Goal: Task Accomplishment & Management: Manage account settings

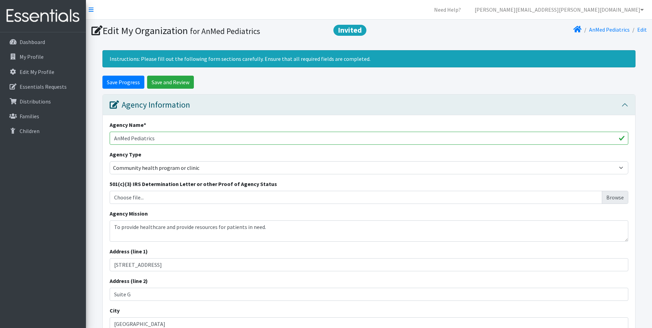
select select "health"
select select "67"
select select "80"
select select "1143"
select select "10"
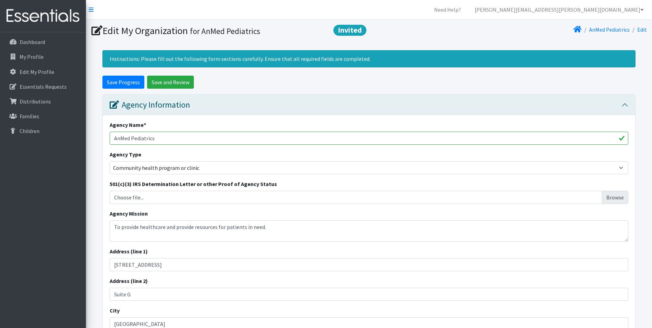
select select "2296"
select select "10"
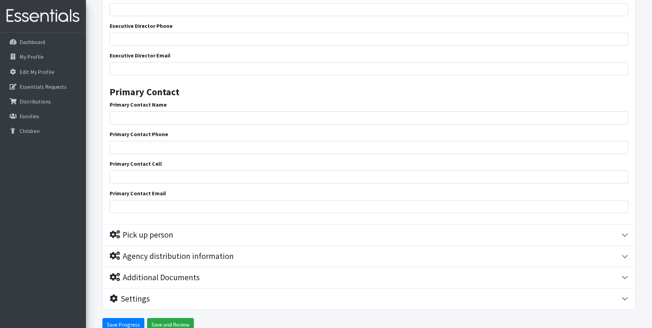
scroll to position [1351, 0]
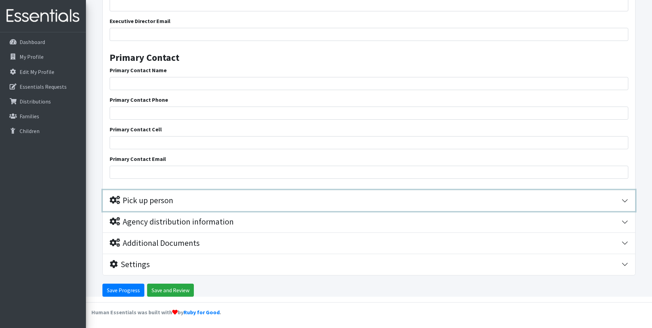
click at [624, 199] on button "Pick up person" at bounding box center [369, 200] width 532 height 21
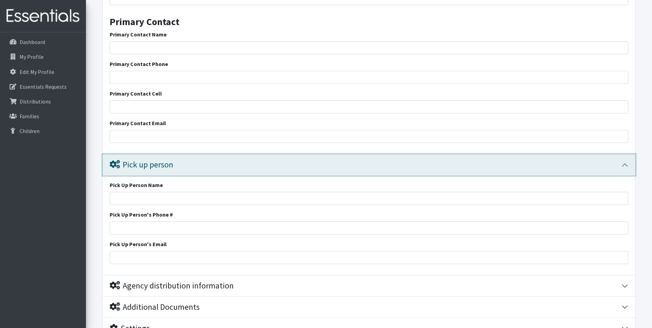
scroll to position [1382, 0]
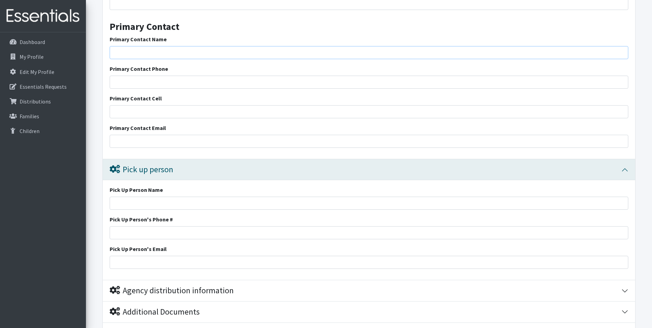
click at [134, 48] on input "Primary Contact Name" at bounding box center [369, 52] width 518 height 13
type input "[PERSON_NAME]"
type input "29673"
type input "8645127028"
type input "[EMAIL_ADDRESS][DOMAIN_NAME]"
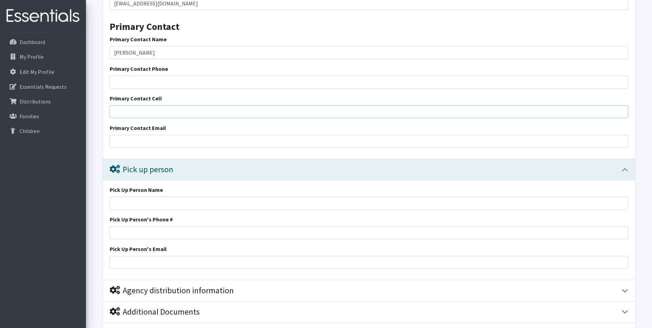
type input "[EMAIL_ADDRESS][DOMAIN_NAME]"
type input "8645127028"
type input "[EMAIL_ADDRESS][DOMAIN_NAME]"
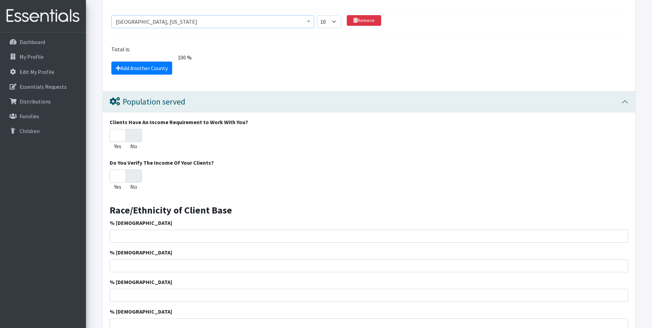
scroll to position [650, 0]
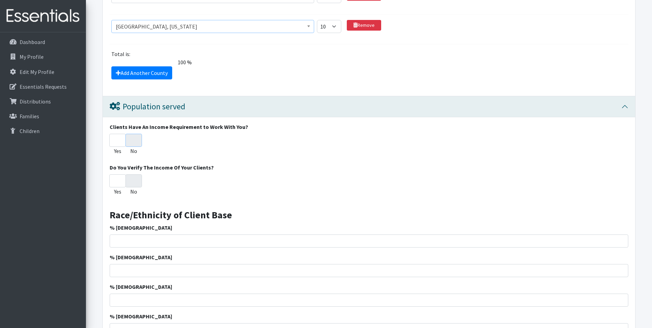
click at [128, 139] on input "No" at bounding box center [133, 140] width 16 height 13
radio input "true"
click at [129, 148] on div "No" at bounding box center [133, 146] width 16 height 24
click at [133, 139] on input "No" at bounding box center [133, 140] width 16 height 13
click at [138, 182] on input "No" at bounding box center [133, 180] width 16 height 13
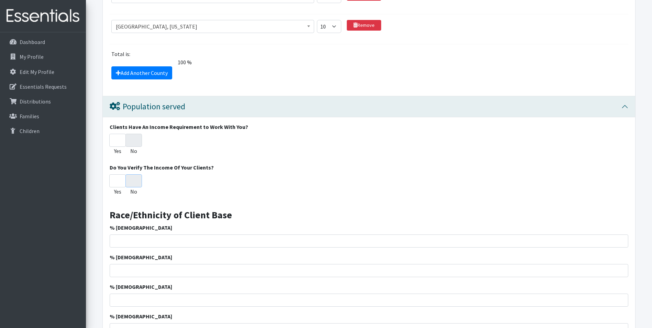
radio input "true"
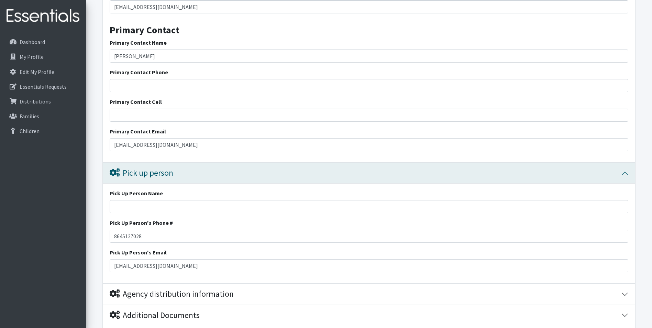
scroll to position [1405, 0]
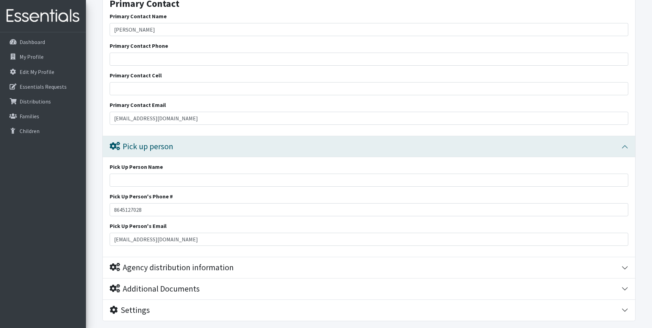
click at [123, 173] on div "Pick Up Person Name" at bounding box center [369, 174] width 518 height 24
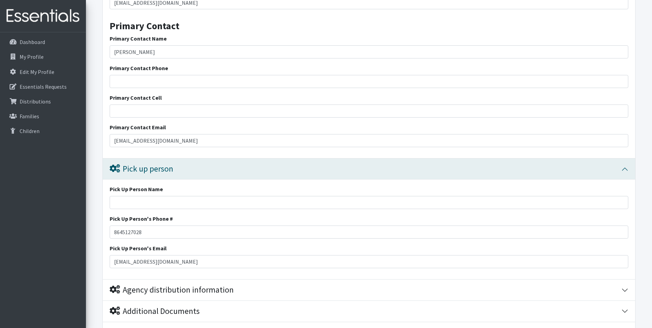
scroll to position [1371, 0]
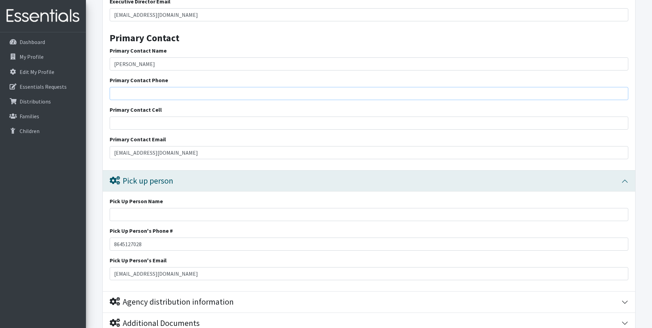
click at [122, 97] on input "Primary Contact Phone" at bounding box center [369, 93] width 518 height 13
type input "[PHONE_NUMBER]"
click at [133, 121] on input "Primary Contact Cell" at bounding box center [369, 122] width 518 height 13
type input "[PHONE_NUMBER]"
click at [139, 215] on input "Pick Up Person Name" at bounding box center [369, 214] width 518 height 13
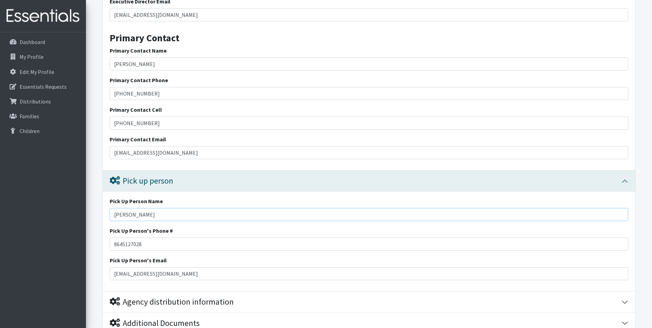
type input "[PERSON_NAME]"
click at [121, 244] on input "8645127028" at bounding box center [369, 243] width 518 height 13
click at [132, 244] on input "864-5127028" at bounding box center [369, 243] width 518 height 13
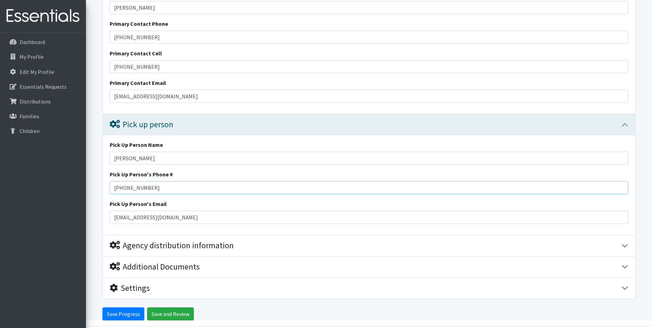
scroll to position [1440, 0]
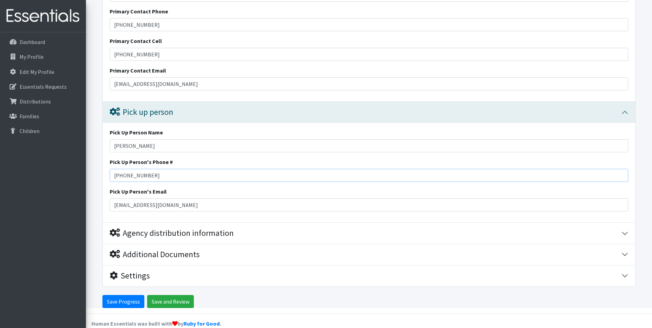
type input "[PHONE_NUMBER]"
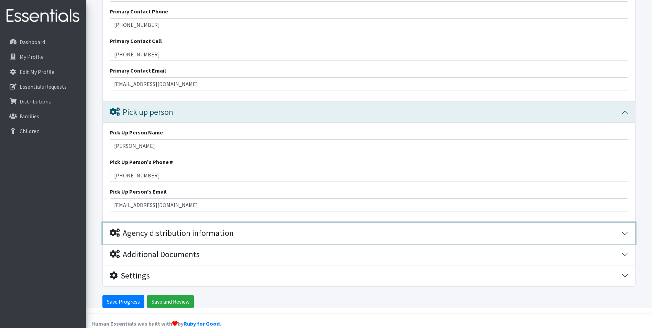
click at [625, 232] on button "Agency distribution information" at bounding box center [369, 233] width 532 height 21
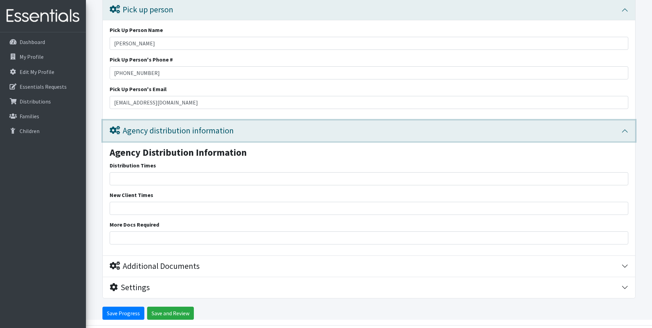
scroll to position [1553, 0]
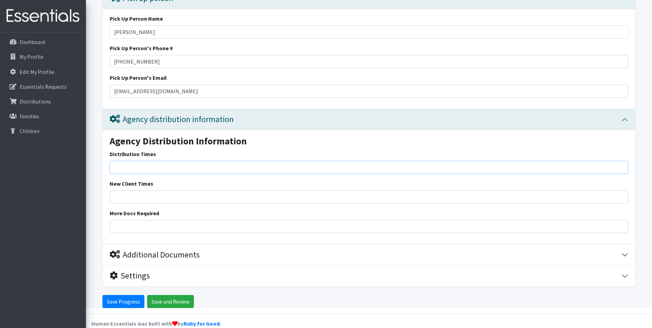
click at [154, 167] on input "Distribution Times" at bounding box center [369, 167] width 518 height 13
type input "anytime"
click at [140, 196] on input "New Client Times" at bounding box center [369, 196] width 518 height 13
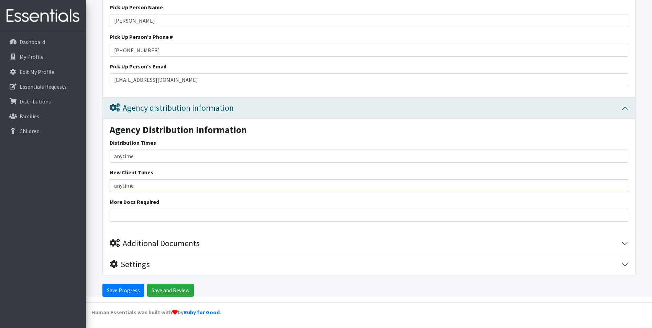
type input "anytime"
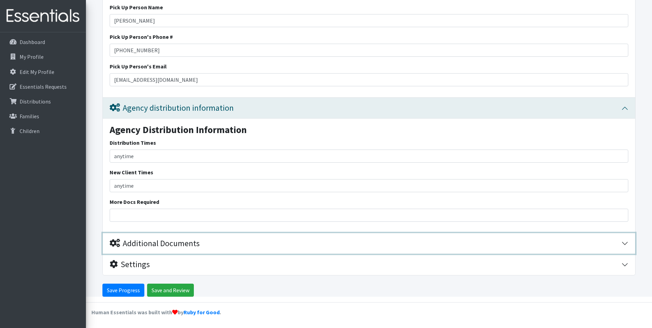
click at [205, 238] on button "Additional Documents" at bounding box center [369, 243] width 532 height 21
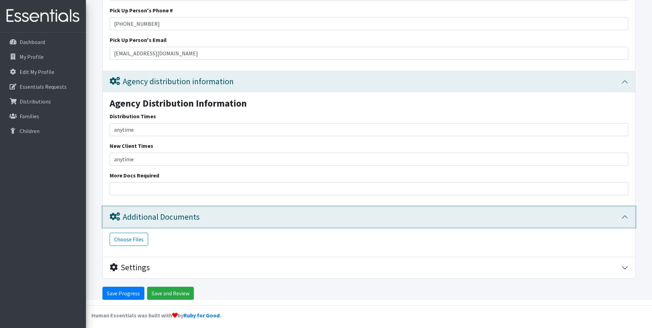
scroll to position [1594, 0]
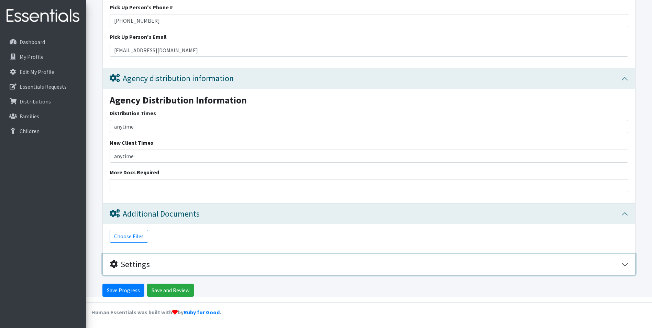
click at [186, 264] on div "Settings" at bounding box center [365, 264] width 511 height 10
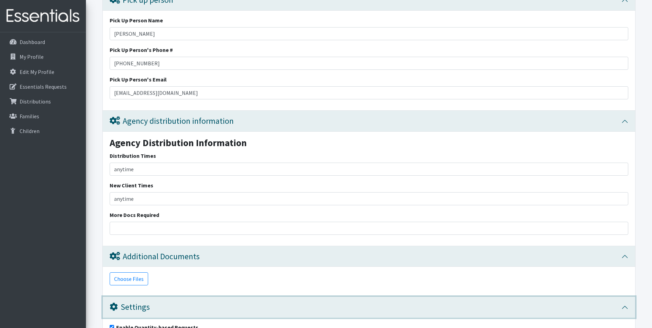
scroll to position [1655, 0]
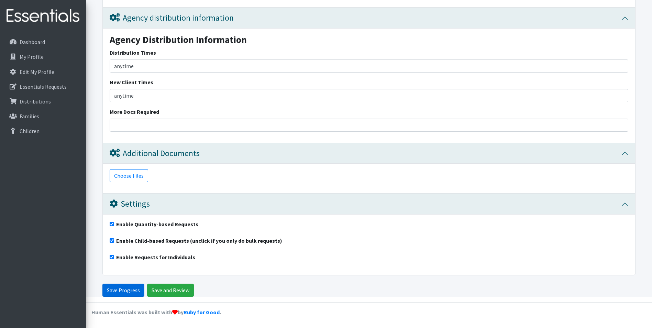
click at [137, 290] on input "Save Progress" at bounding box center [123, 289] width 42 height 13
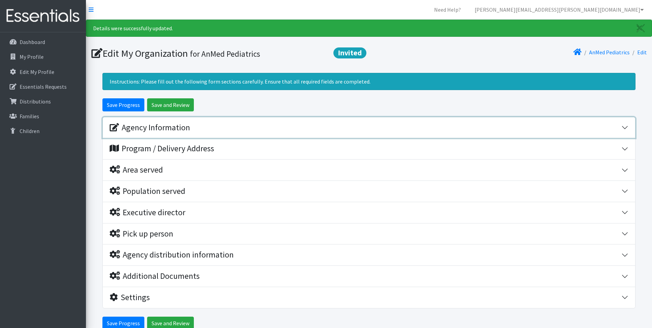
click at [182, 130] on div "Agency Information" at bounding box center [150, 128] width 80 height 10
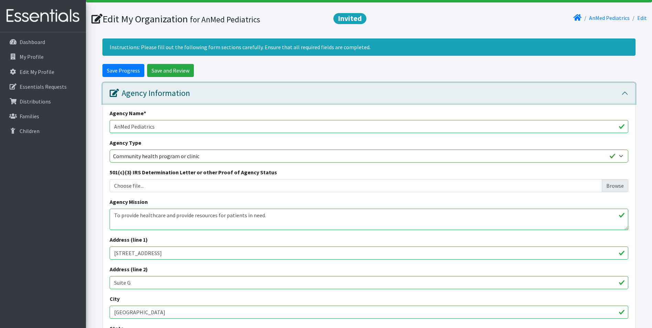
scroll to position [69, 0]
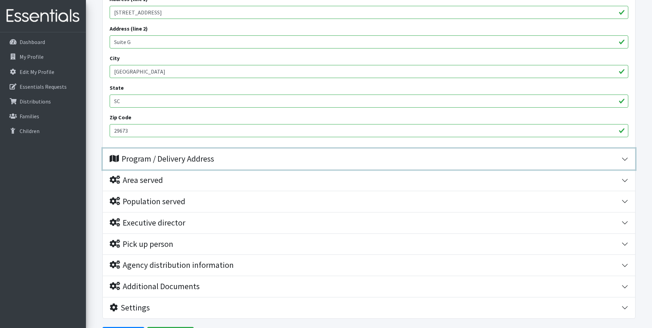
click at [190, 163] on div "Program / Delivery Address" at bounding box center [162, 159] width 104 height 10
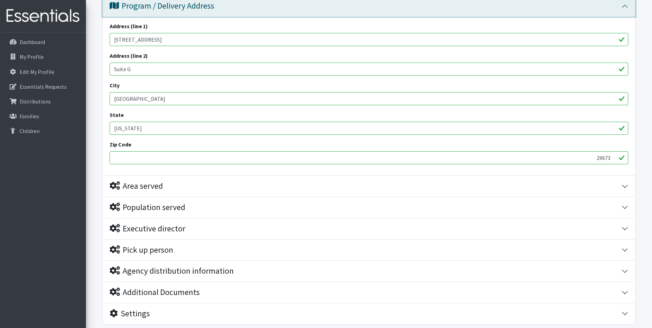
scroll to position [434, 0]
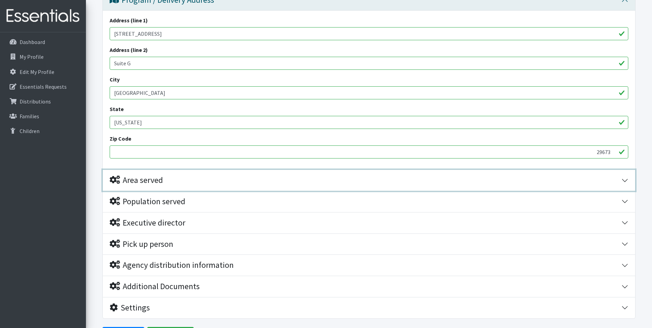
click at [163, 180] on div "Area served" at bounding box center [136, 180] width 53 height 10
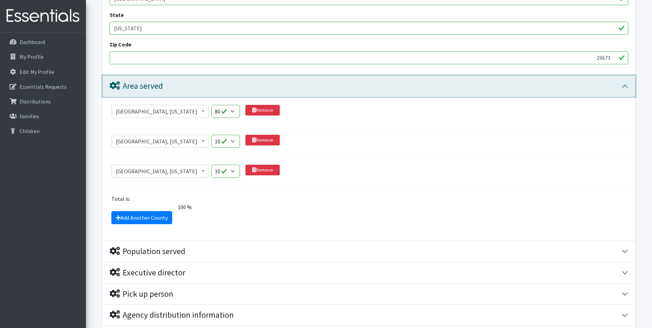
scroll to position [577, 0]
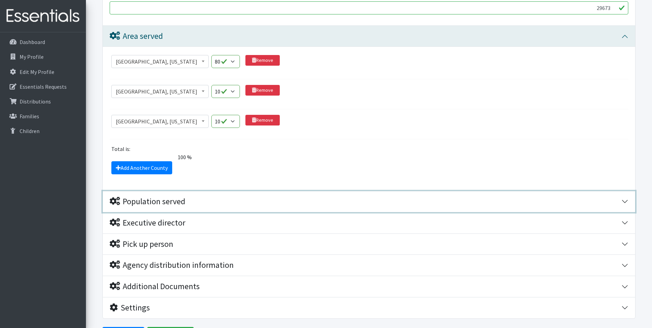
click at [155, 204] on div "Population served" at bounding box center [148, 201] width 76 height 10
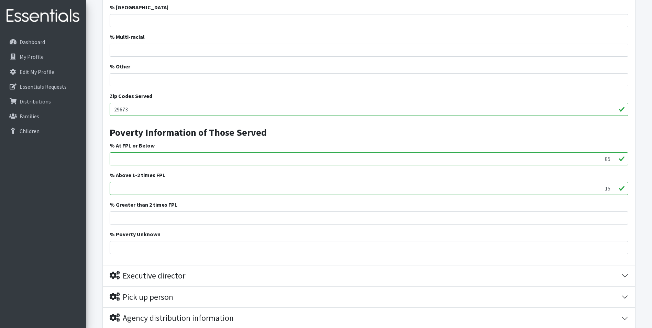
scroll to position [1093, 0]
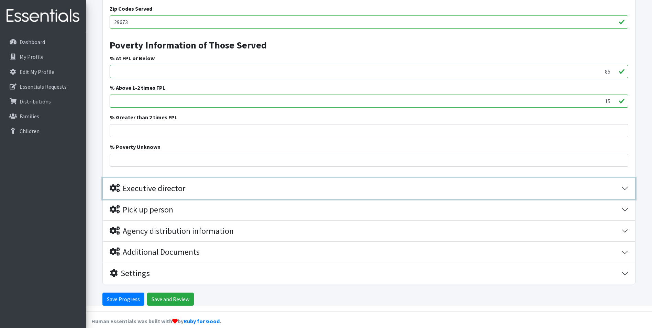
click at [176, 186] on div "Executive director" at bounding box center [148, 188] width 76 height 10
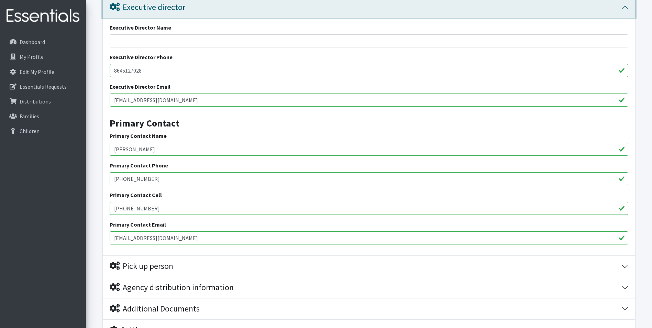
scroll to position [1296, 0]
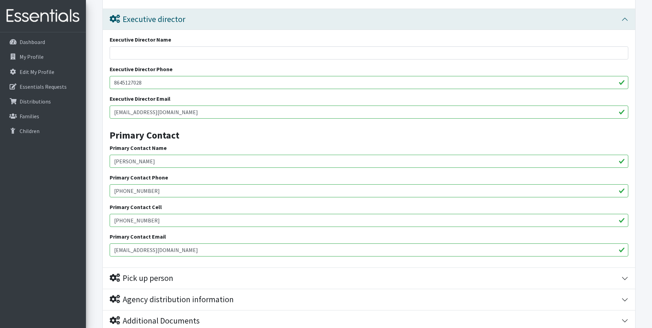
drag, startPoint x: 165, startPoint y: 114, endPoint x: 110, endPoint y: 113, distance: 54.6
click at [110, 113] on input "[EMAIL_ADDRESS][DOMAIN_NAME]" at bounding box center [369, 111] width 518 height 13
drag, startPoint x: 151, startPoint y: 82, endPoint x: 87, endPoint y: 77, distance: 63.8
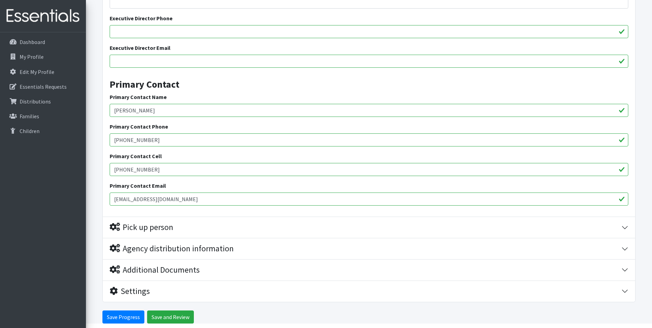
scroll to position [1374, 0]
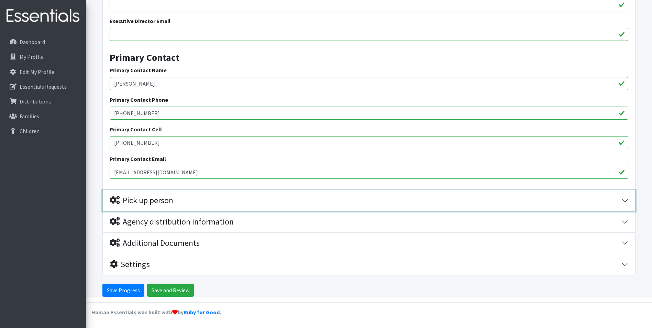
click at [169, 198] on div "Pick up person" at bounding box center [142, 200] width 64 height 10
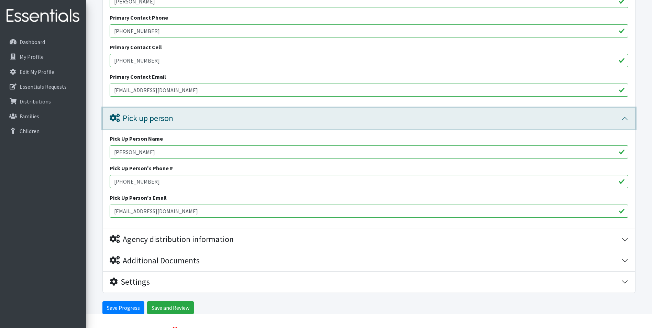
scroll to position [1474, 0]
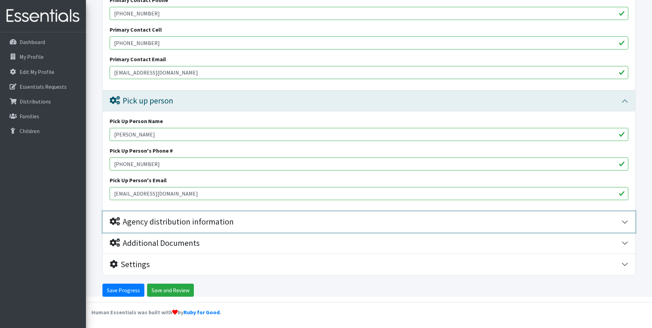
click at [162, 223] on div "Agency distribution information" at bounding box center [172, 222] width 124 height 10
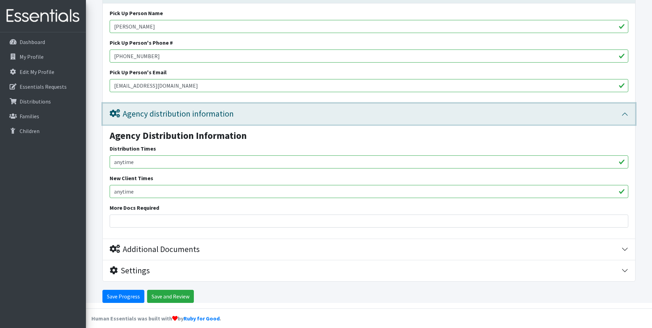
scroll to position [1587, 0]
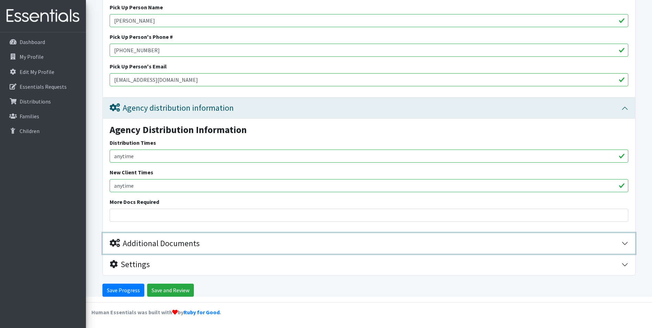
click at [180, 241] on div "Additional Documents" at bounding box center [155, 243] width 90 height 10
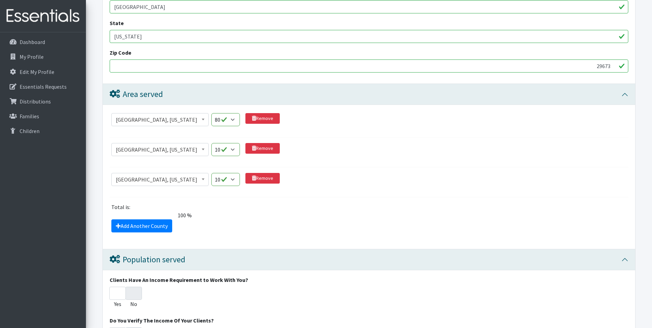
scroll to position [415, 0]
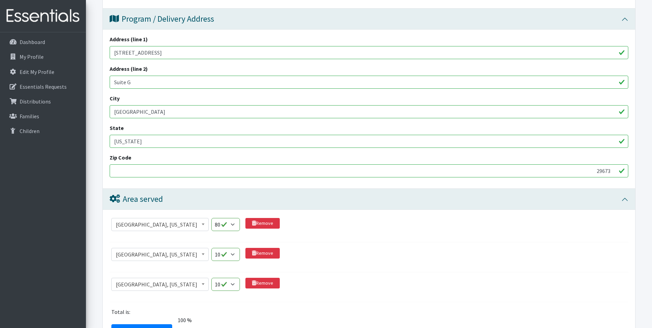
click at [123, 172] on input "29673" at bounding box center [369, 170] width 518 height 13
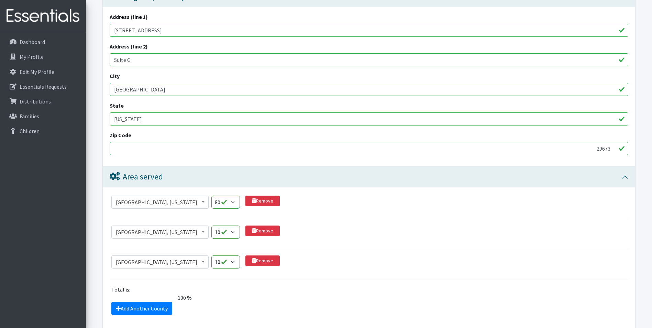
scroll to position [449, 0]
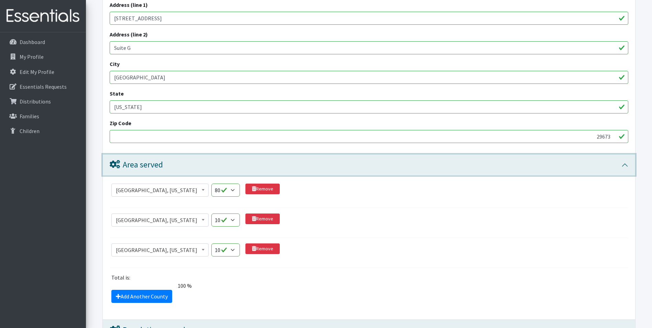
click at [128, 166] on div "Area served" at bounding box center [136, 165] width 53 height 10
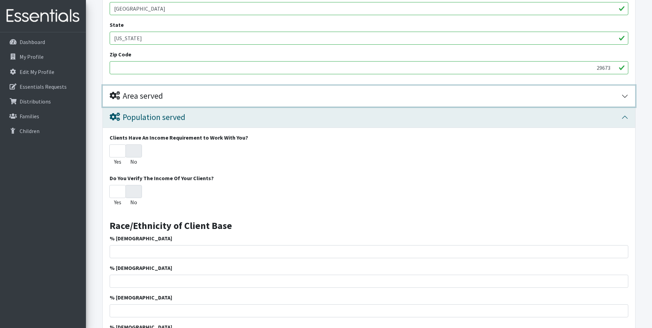
scroll to position [483, 0]
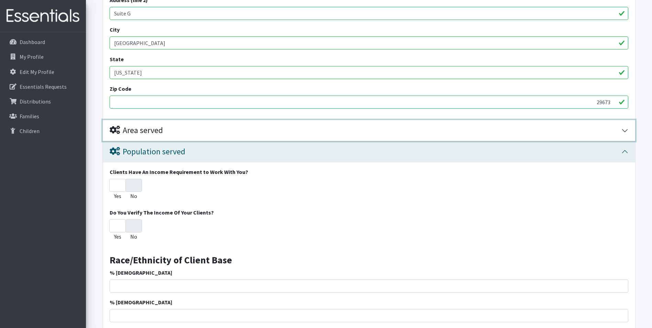
click at [627, 130] on button "Area served" at bounding box center [369, 130] width 532 height 21
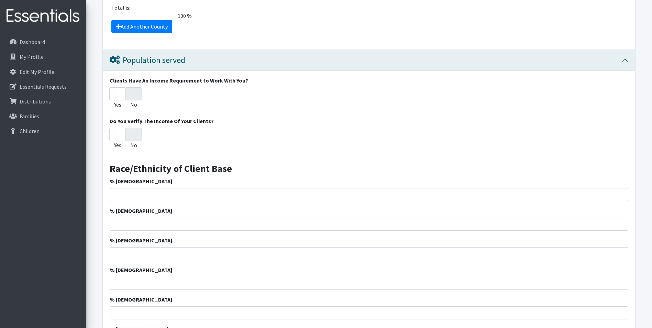
scroll to position [758, 0]
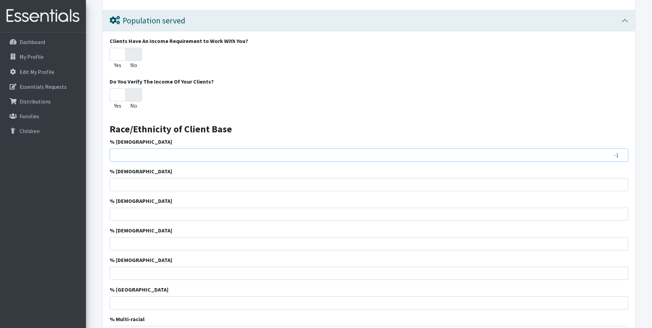
click at [620, 156] on input "-1" at bounding box center [369, 154] width 518 height 13
click at [620, 151] on input "0" at bounding box center [369, 154] width 518 height 13
click at [621, 153] on input "1" at bounding box center [369, 154] width 518 height 13
click at [621, 153] on input "2" at bounding box center [369, 154] width 518 height 13
click at [621, 153] on input "34" at bounding box center [369, 154] width 518 height 13
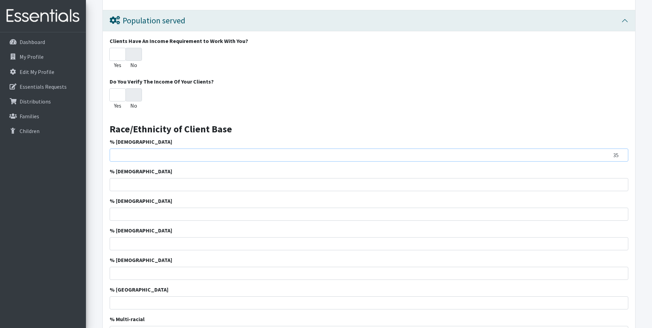
click at [621, 153] on input "35" at bounding box center [369, 154] width 518 height 13
click at [621, 153] on input "36" at bounding box center [369, 154] width 518 height 13
click at [621, 153] on input "37" at bounding box center [369, 154] width 518 height 13
click at [621, 153] on input "38" at bounding box center [369, 154] width 518 height 13
click at [610, 138] on div "% African American 38" at bounding box center [369, 149] width 518 height 24
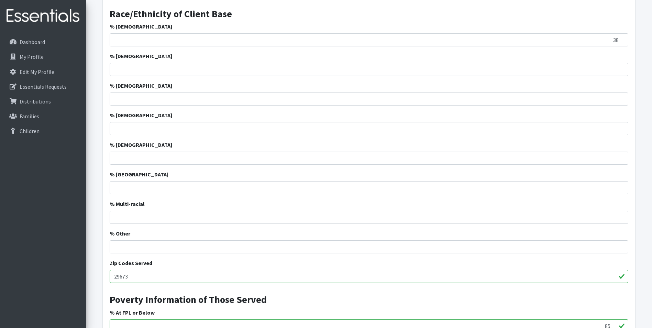
scroll to position [861, 0]
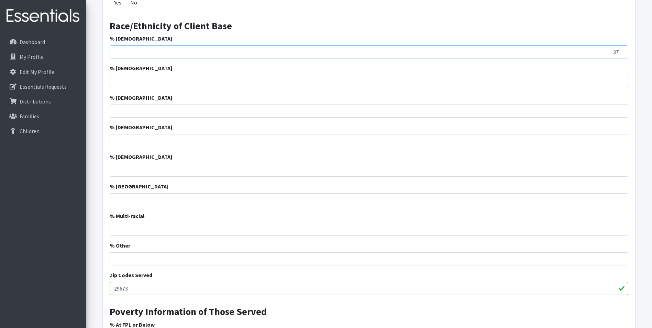
click at [621, 54] on input "37" at bounding box center [369, 51] width 518 height 13
click at [621, 54] on input "36" at bounding box center [369, 51] width 518 height 13
click at [621, 54] on input "35" at bounding box center [369, 51] width 518 height 13
click at [621, 54] on input "34" at bounding box center [369, 51] width 518 height 13
click at [621, 54] on input "33" at bounding box center [369, 51] width 518 height 13
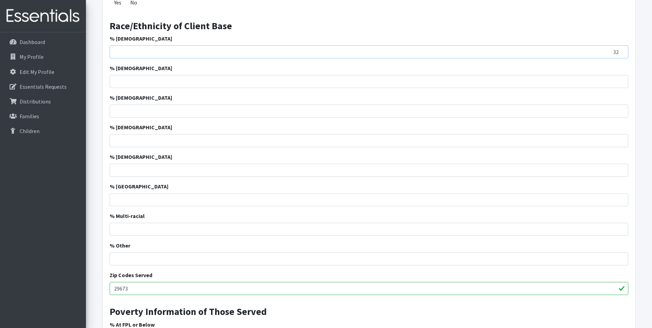
click at [621, 54] on input "32" at bounding box center [369, 51] width 518 height 13
click at [621, 53] on input "31" at bounding box center [369, 51] width 518 height 13
click at [621, 53] on input "30" at bounding box center [369, 51] width 518 height 13
click at [621, 53] on input "29" at bounding box center [369, 51] width 518 height 13
click at [621, 53] on input "28" at bounding box center [369, 51] width 518 height 13
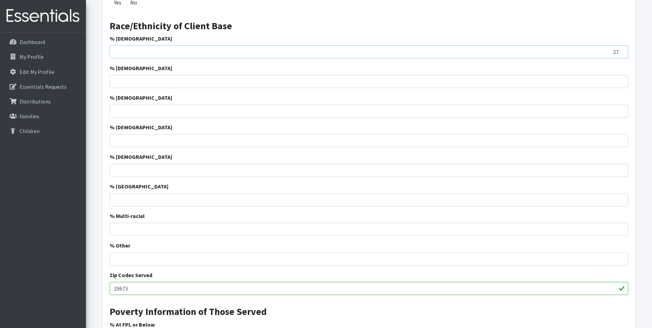
click at [621, 53] on input "27" at bounding box center [369, 51] width 518 height 13
click at [621, 53] on input "26" at bounding box center [369, 51] width 518 height 13
click at [621, 53] on input "25" at bounding box center [369, 51] width 518 height 13
click at [621, 53] on input "24" at bounding box center [369, 51] width 518 height 13
click at [621, 53] on input "23" at bounding box center [369, 51] width 518 height 13
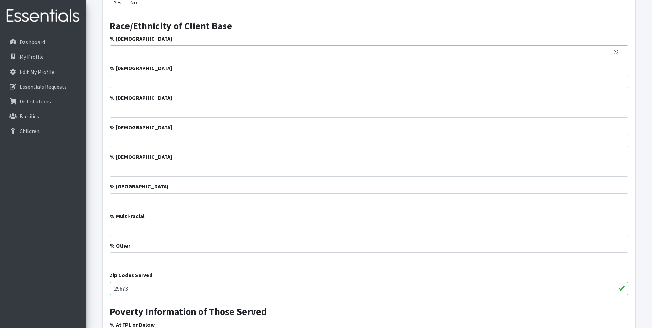
click at [621, 53] on input "22" at bounding box center [369, 51] width 518 height 13
click at [621, 53] on input "21" at bounding box center [369, 51] width 518 height 13
click at [621, 53] on input "20" at bounding box center [369, 51] width 518 height 13
click at [621, 53] on input "19" at bounding box center [369, 51] width 518 height 13
click at [621, 53] on input "18" at bounding box center [369, 51] width 518 height 13
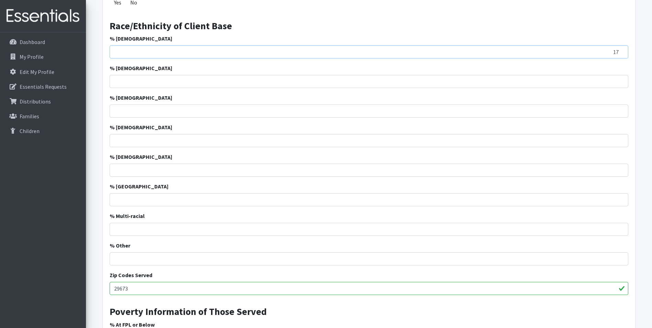
click at [621, 53] on input "17" at bounding box center [369, 51] width 518 height 13
click at [621, 53] on input "16" at bounding box center [369, 51] width 518 height 13
click at [621, 53] on input "15" at bounding box center [369, 51] width 518 height 13
click at [621, 53] on input "14" at bounding box center [369, 51] width 518 height 13
click at [621, 53] on input "13" at bounding box center [369, 51] width 518 height 13
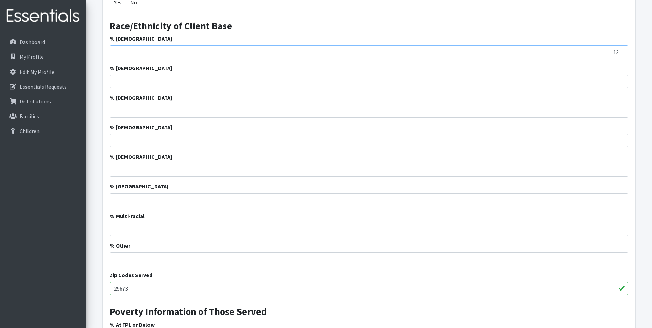
click at [621, 53] on input "12" at bounding box center [369, 51] width 518 height 13
click at [621, 53] on input "11" at bounding box center [369, 51] width 518 height 13
click at [621, 53] on input "10" at bounding box center [369, 51] width 518 height 13
click at [621, 53] on input "9" at bounding box center [369, 51] width 518 height 13
click at [621, 53] on input "8" at bounding box center [369, 51] width 518 height 13
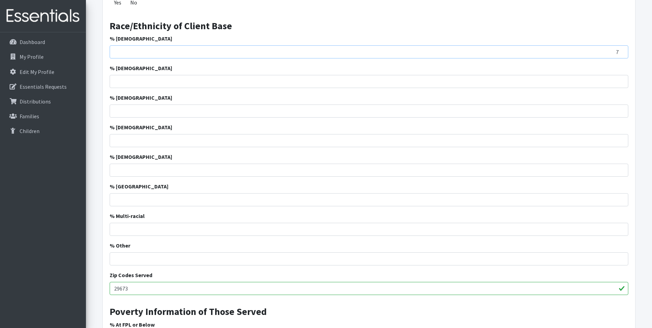
click at [621, 52] on input "7" at bounding box center [369, 51] width 518 height 13
click at [621, 52] on input "6" at bounding box center [369, 51] width 518 height 13
click at [621, 52] on input "5" at bounding box center [369, 51] width 518 height 13
click at [621, 52] on input "4" at bounding box center [369, 51] width 518 height 13
click at [621, 52] on input "3" at bounding box center [369, 51] width 518 height 13
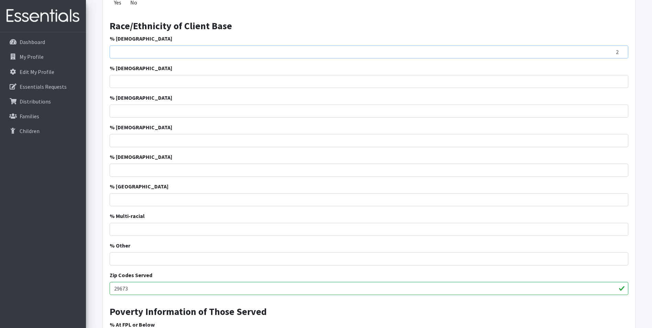
click at [621, 52] on input "2" at bounding box center [369, 51] width 518 height 13
click at [621, 52] on input "1" at bounding box center [369, 51] width 518 height 13
click at [621, 52] on input "2" at bounding box center [369, 51] width 518 height 13
click at [621, 53] on input "1" at bounding box center [369, 51] width 518 height 13
type input "0"
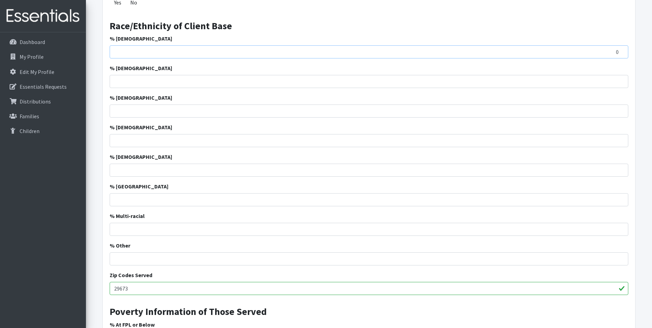
click at [621, 53] on input "0" at bounding box center [369, 51] width 518 height 13
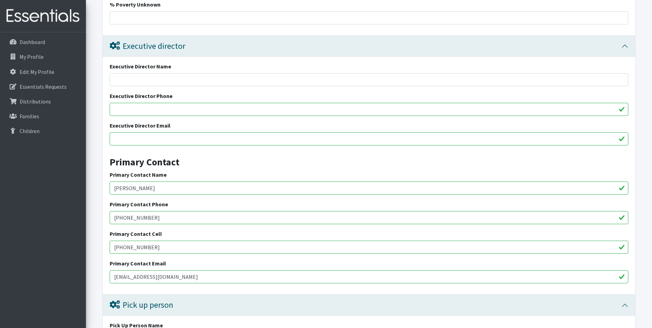
scroll to position [1273, 0]
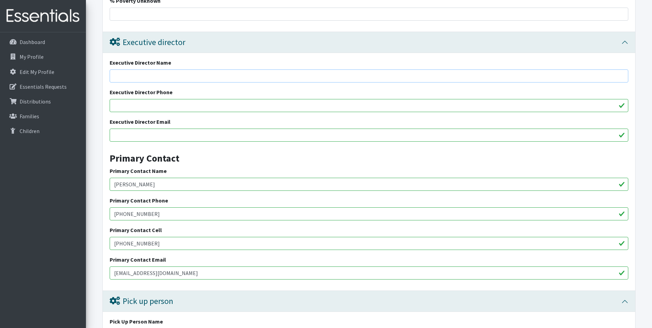
click at [143, 74] on input "Executive Director Name" at bounding box center [369, 75] width 518 height 13
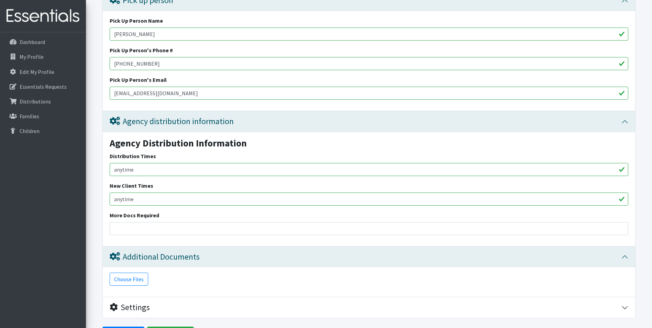
scroll to position [1617, 0]
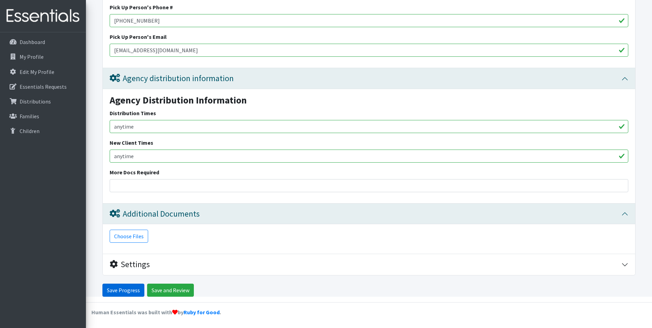
type input "[PERSON_NAME]"
click at [116, 289] on input "Save Progress" at bounding box center [123, 289] width 42 height 13
